Goal: Information Seeking & Learning: Learn about a topic

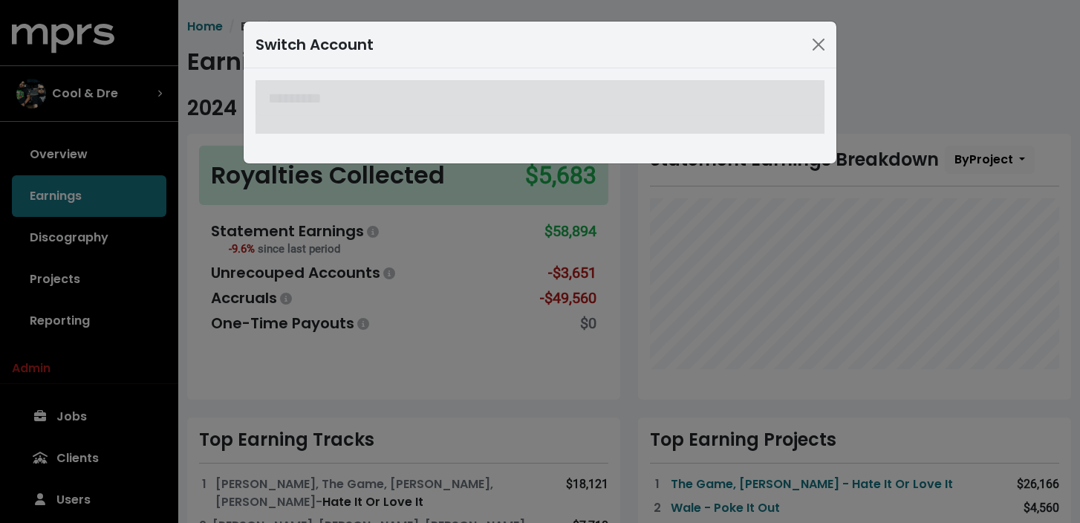
scroll to position [22, 0]
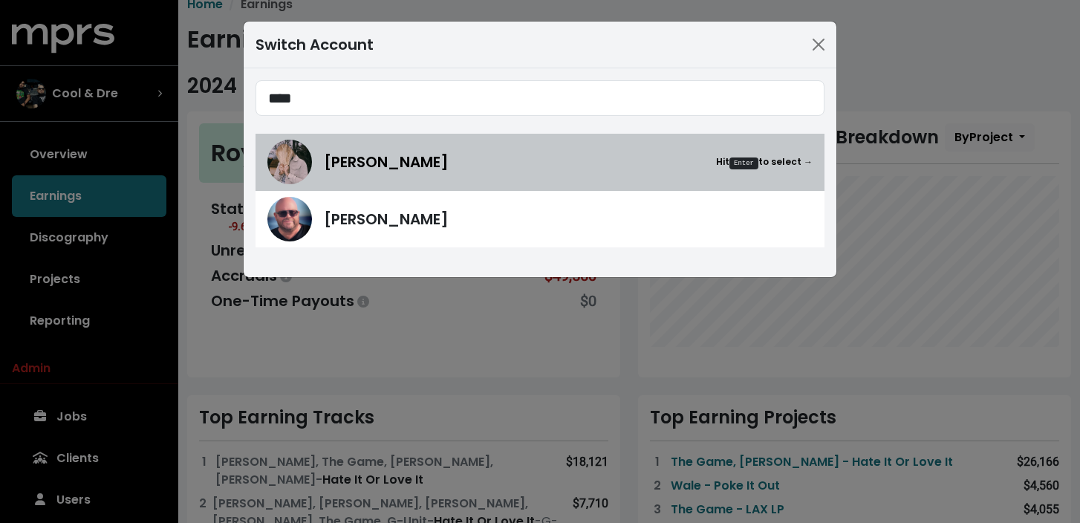
type input "****"
click at [382, 169] on span "[PERSON_NAME]" at bounding box center [386, 162] width 125 height 22
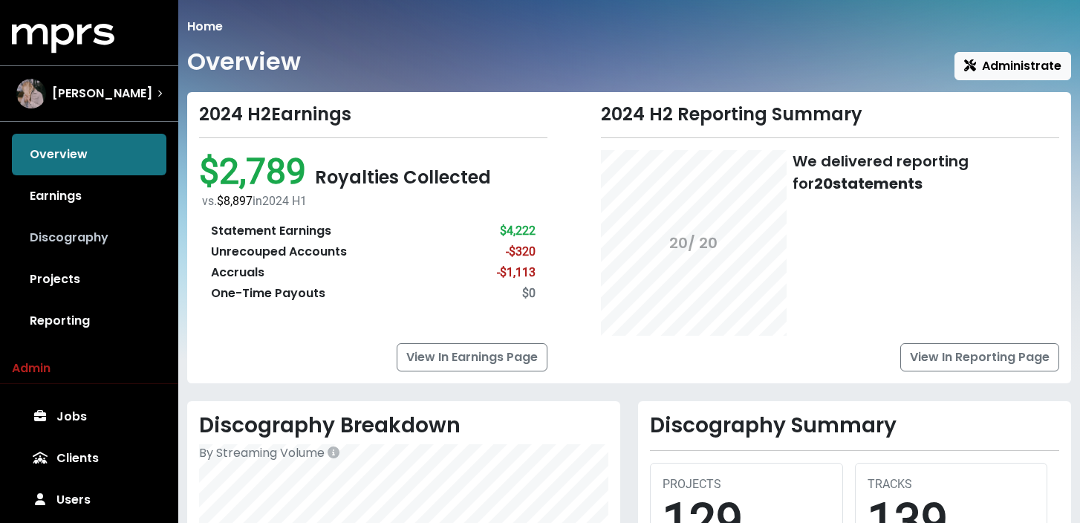
click at [56, 241] on link "Discography" at bounding box center [89, 238] width 154 height 42
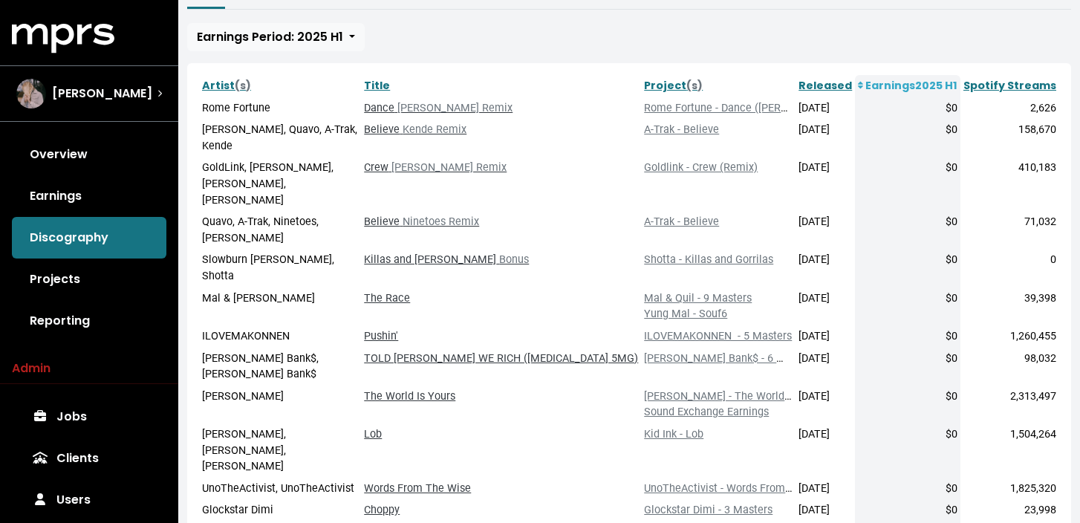
scroll to position [267, 0]
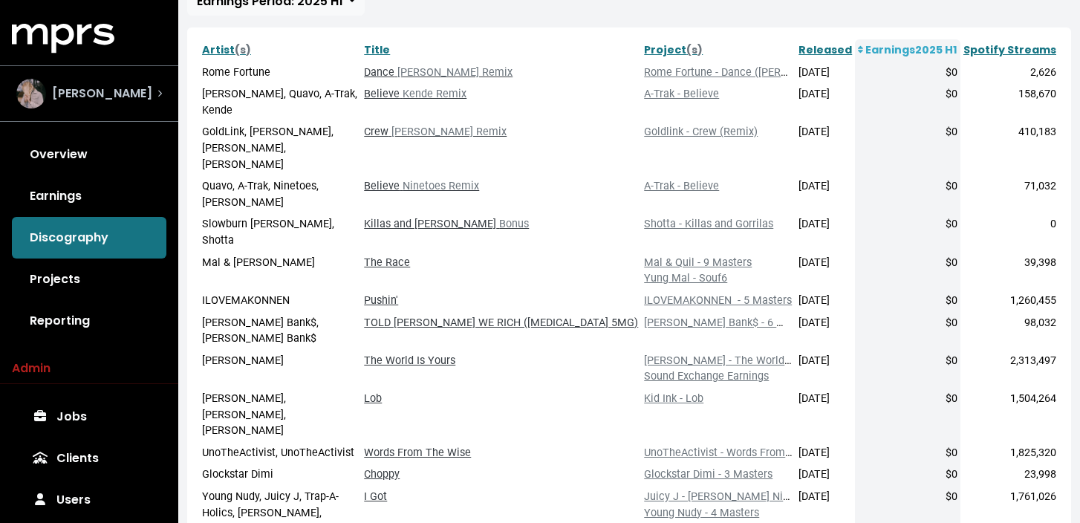
click at [129, 102] on div "[PERSON_NAME]" at bounding box center [89, 94] width 146 height 30
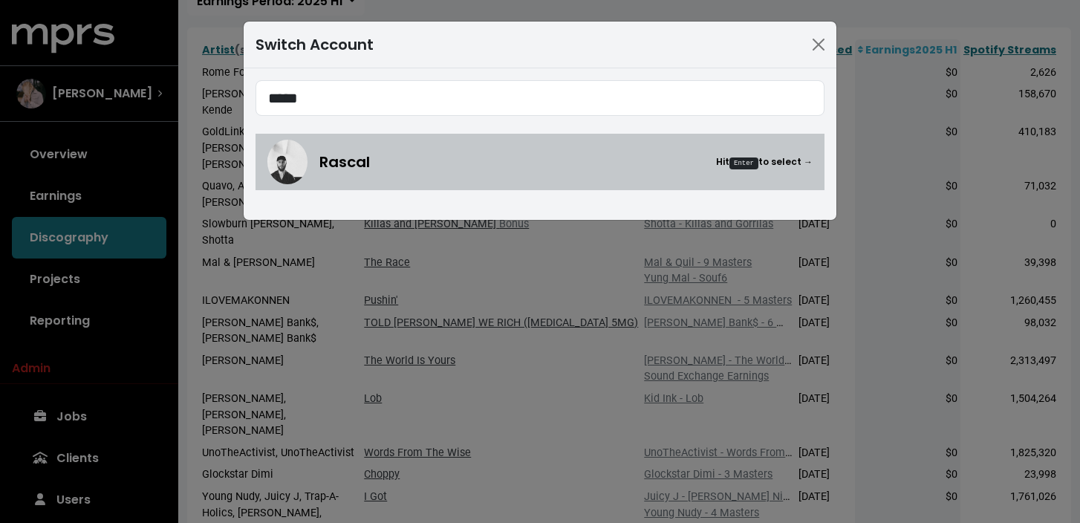
type input "*****"
click at [373, 157] on div "Rascal Hit Enter to select →" at bounding box center [565, 162] width 493 height 22
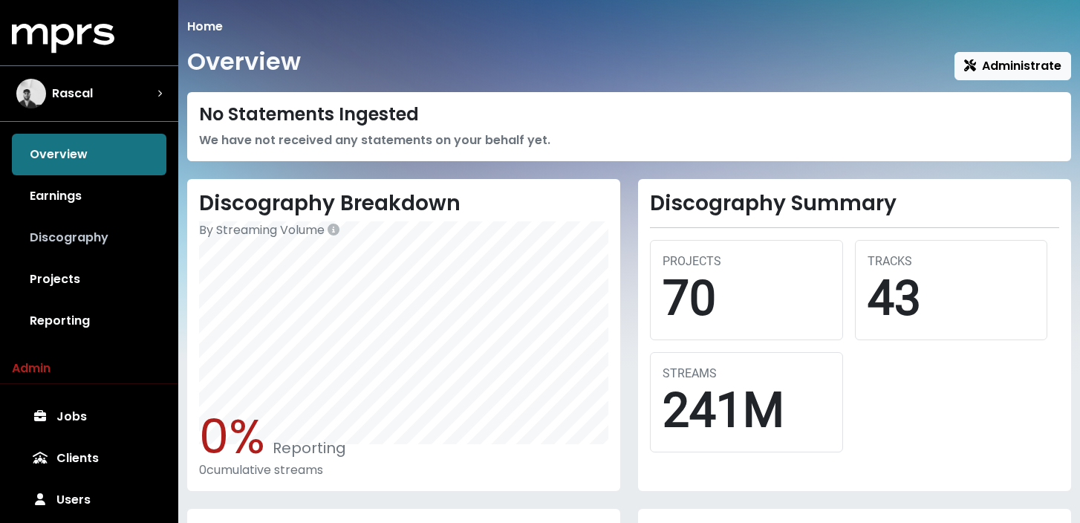
click at [119, 235] on link "Discography" at bounding box center [89, 238] width 154 height 42
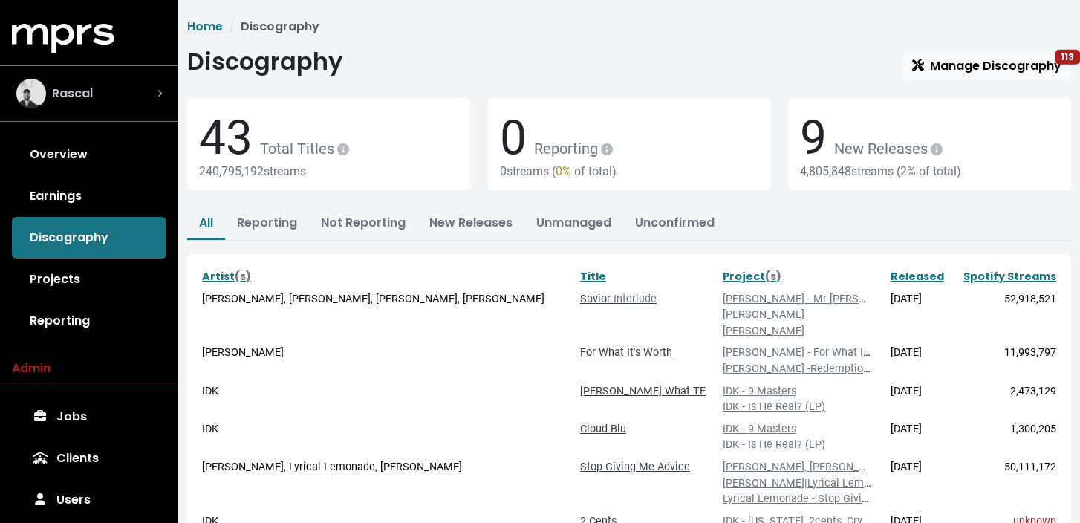
click at [108, 94] on div "Rascal" at bounding box center [89, 94] width 146 height 30
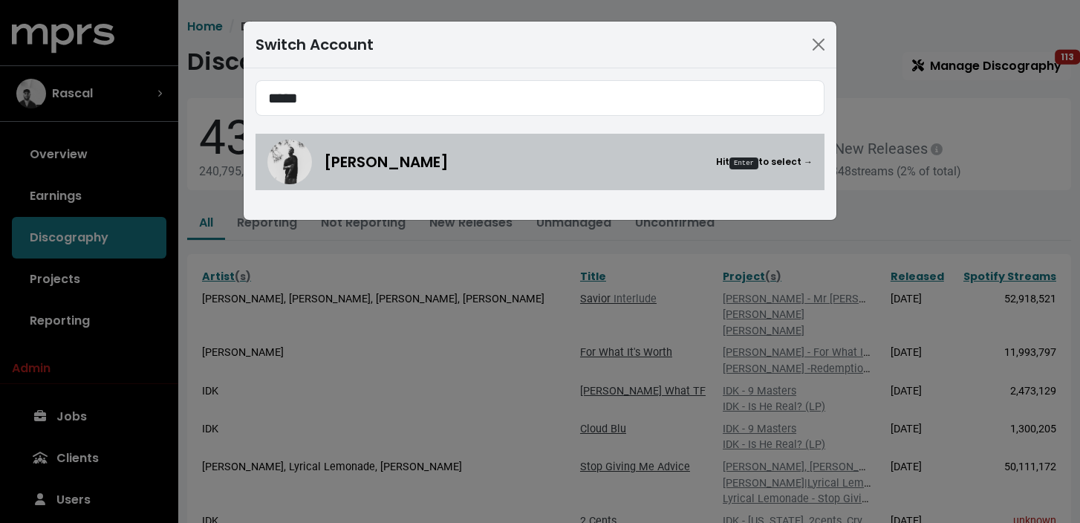
type input "*****"
click at [367, 169] on span "[PERSON_NAME]" at bounding box center [386, 162] width 125 height 22
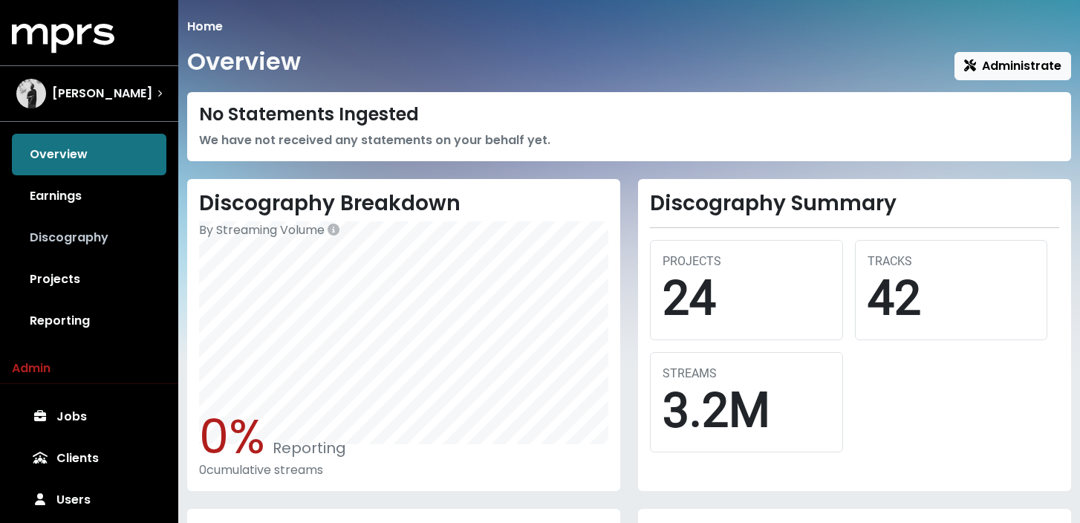
click at [111, 236] on link "Discography" at bounding box center [89, 238] width 154 height 42
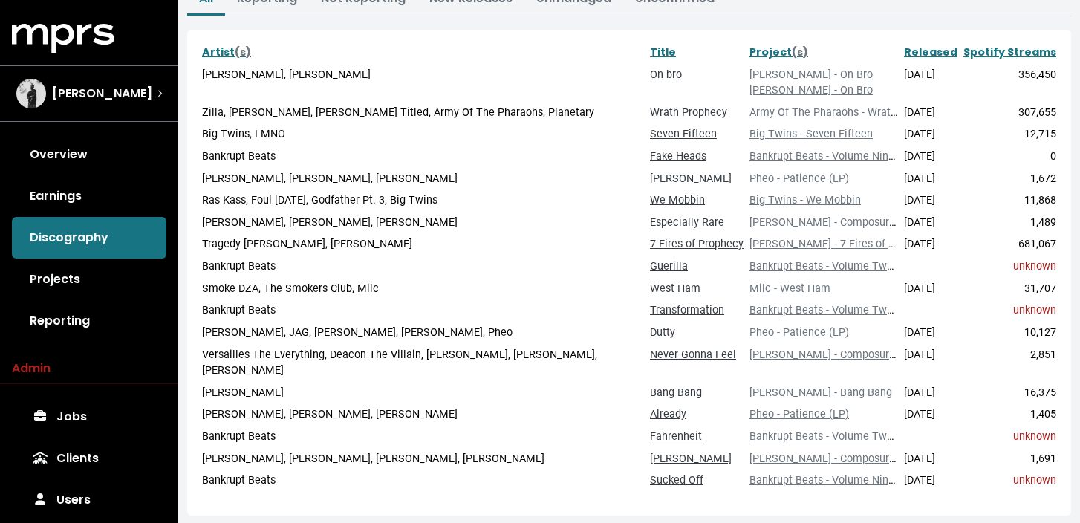
scroll to position [227, 0]
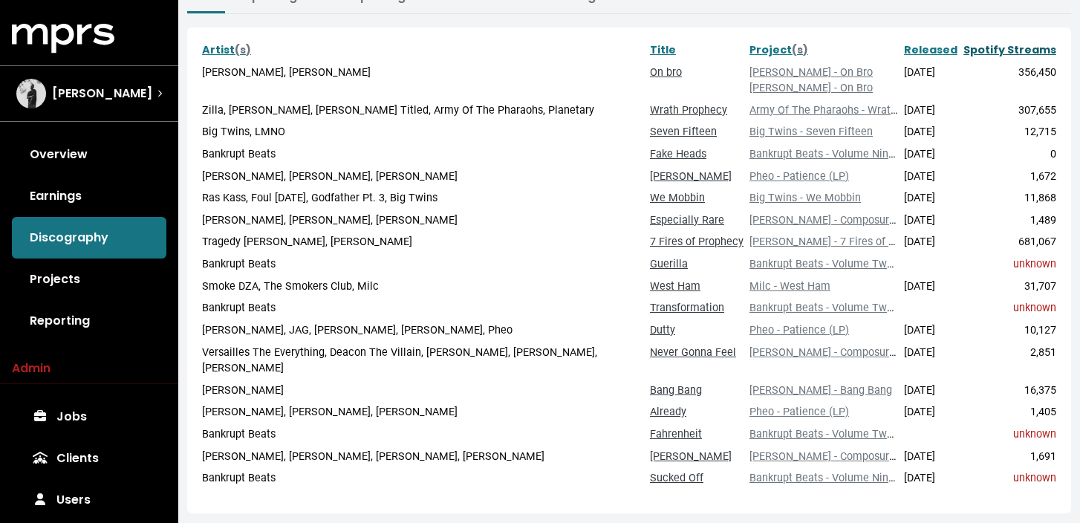
click at [1016, 51] on link "Spotify Streams" at bounding box center [1009, 49] width 93 height 15
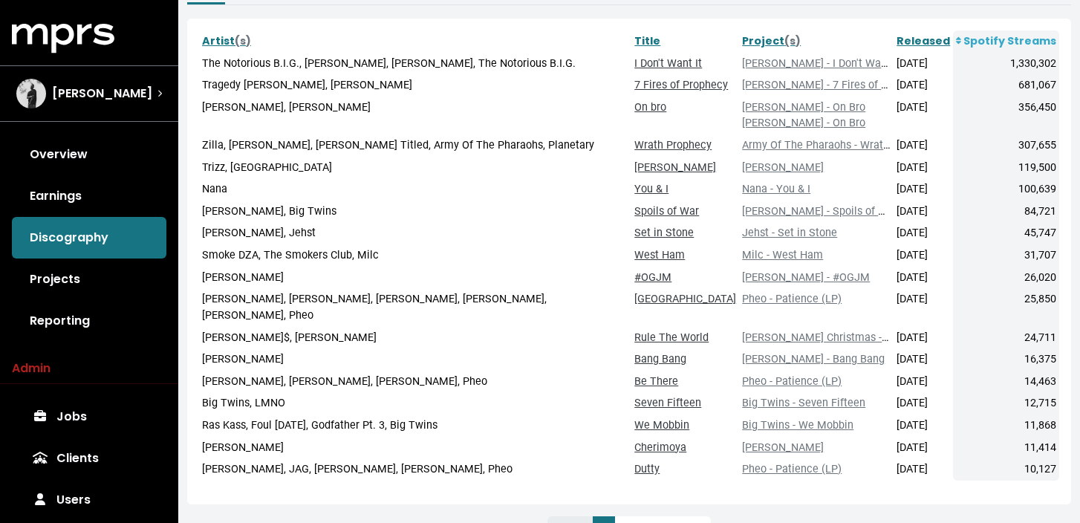
scroll to position [241, 0]
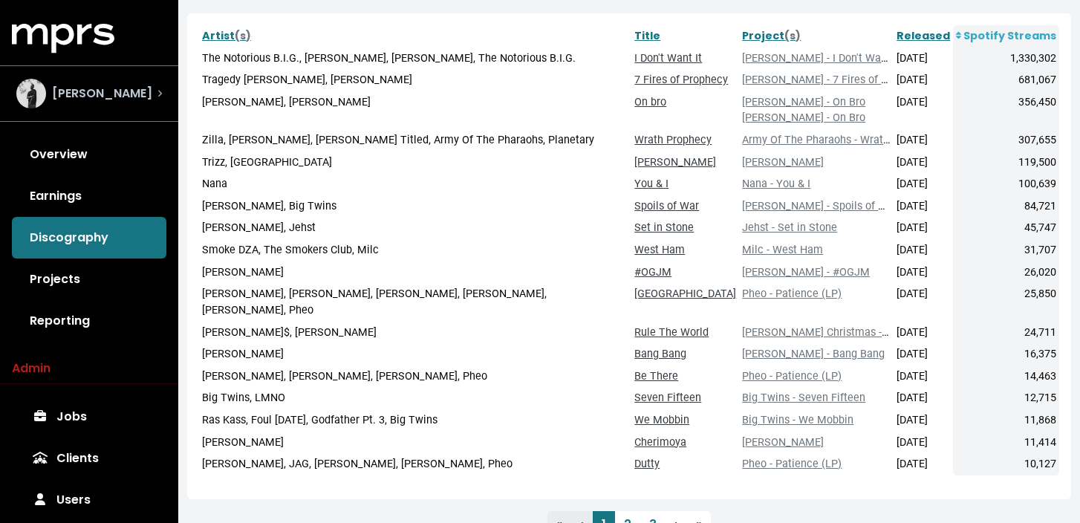
click at [81, 88] on span "[PERSON_NAME]" at bounding box center [102, 94] width 100 height 18
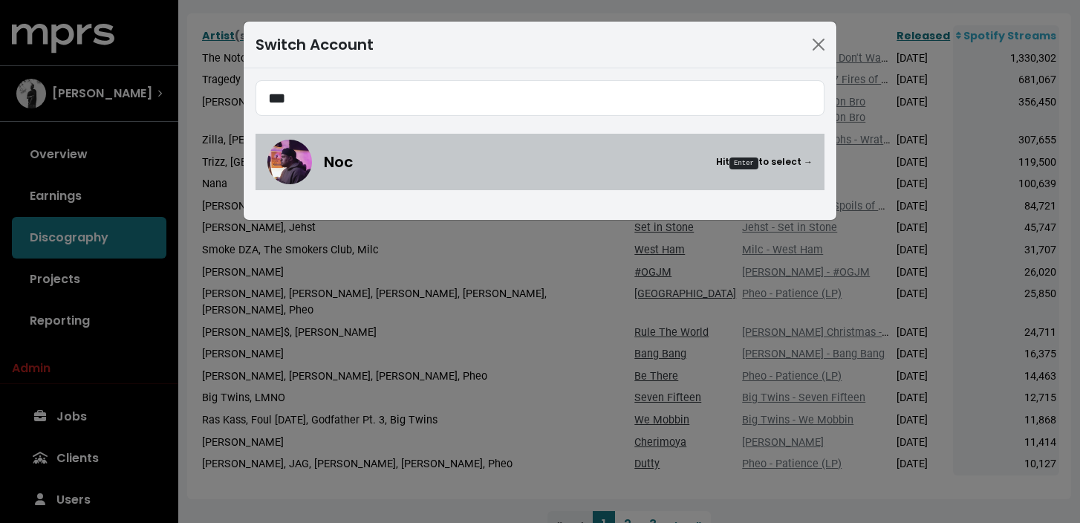
type input "***"
click at [403, 166] on div "Noc Hit Enter to select →" at bounding box center [568, 162] width 489 height 22
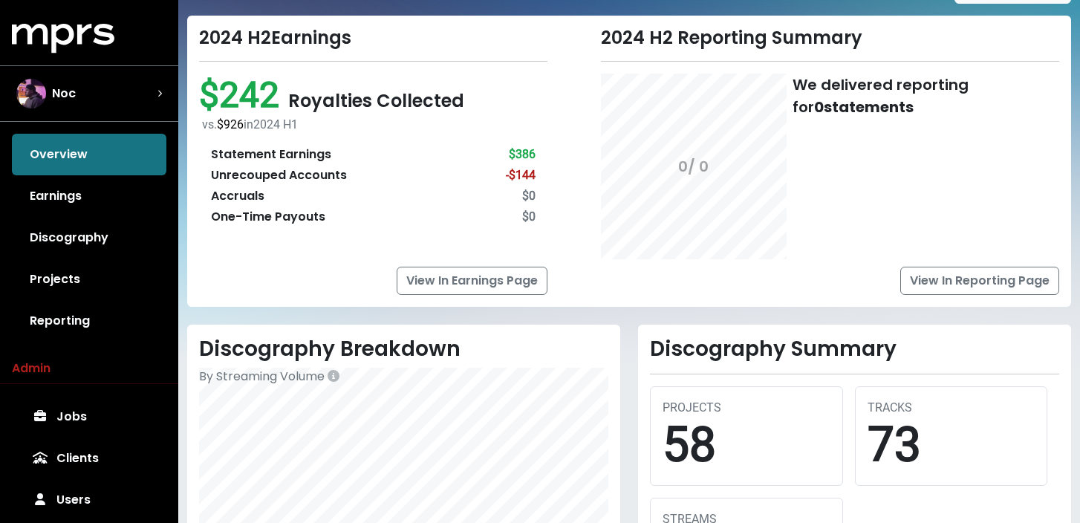
scroll to position [77, 0]
click at [96, 232] on link "Discography" at bounding box center [89, 238] width 154 height 42
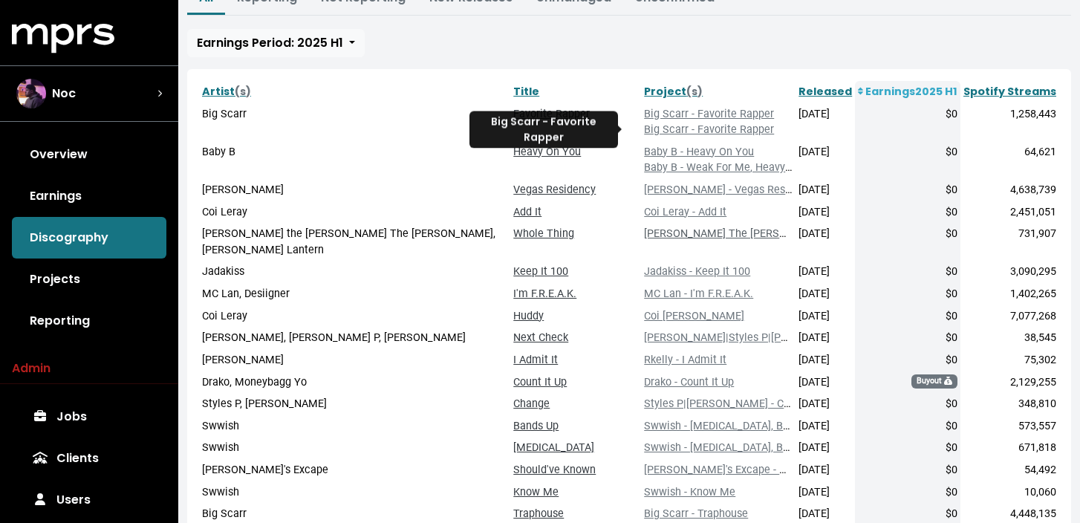
scroll to position [226, 0]
